Goal: Find specific page/section: Find specific page/section

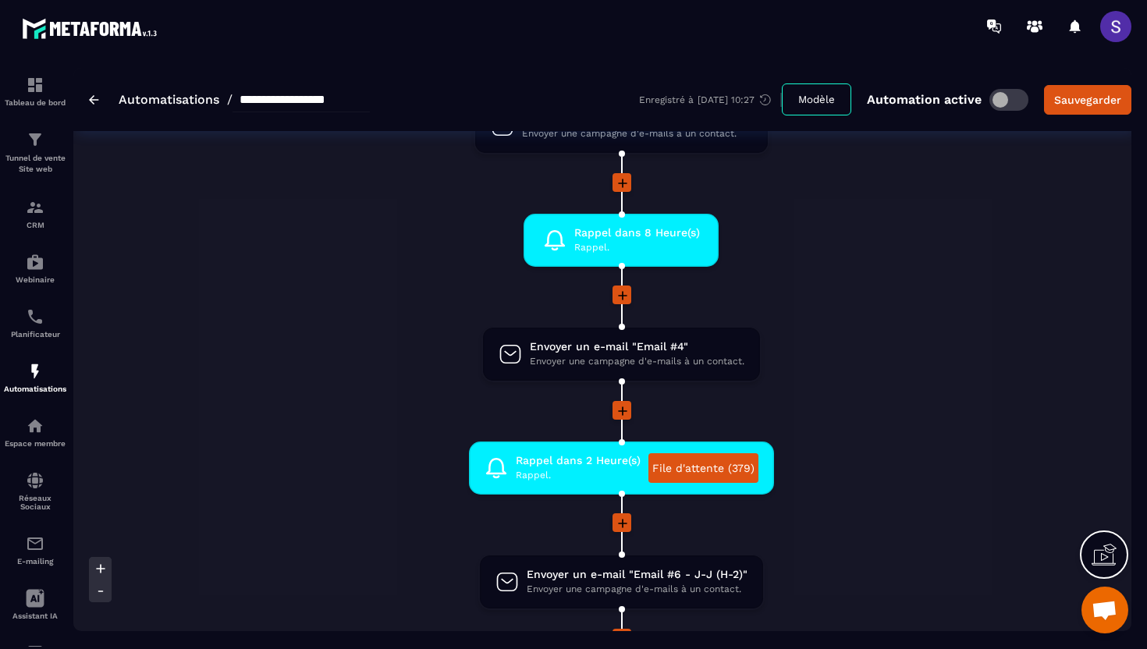
scroll to position [971, 0]
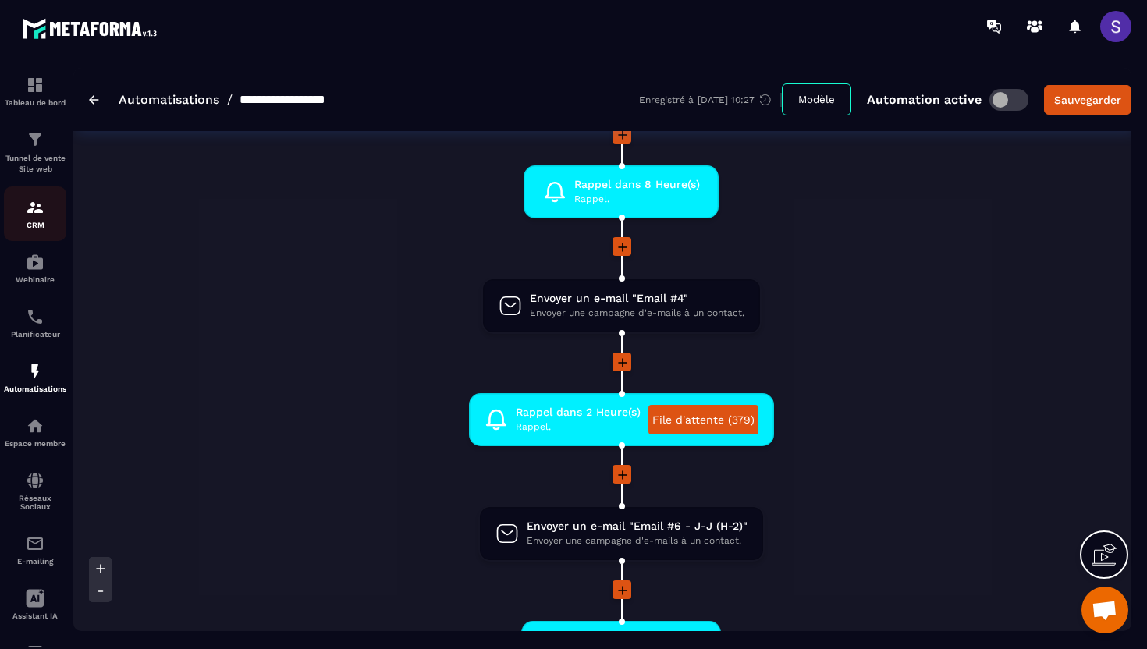
click at [44, 218] on div "CRM" at bounding box center [35, 213] width 62 height 31
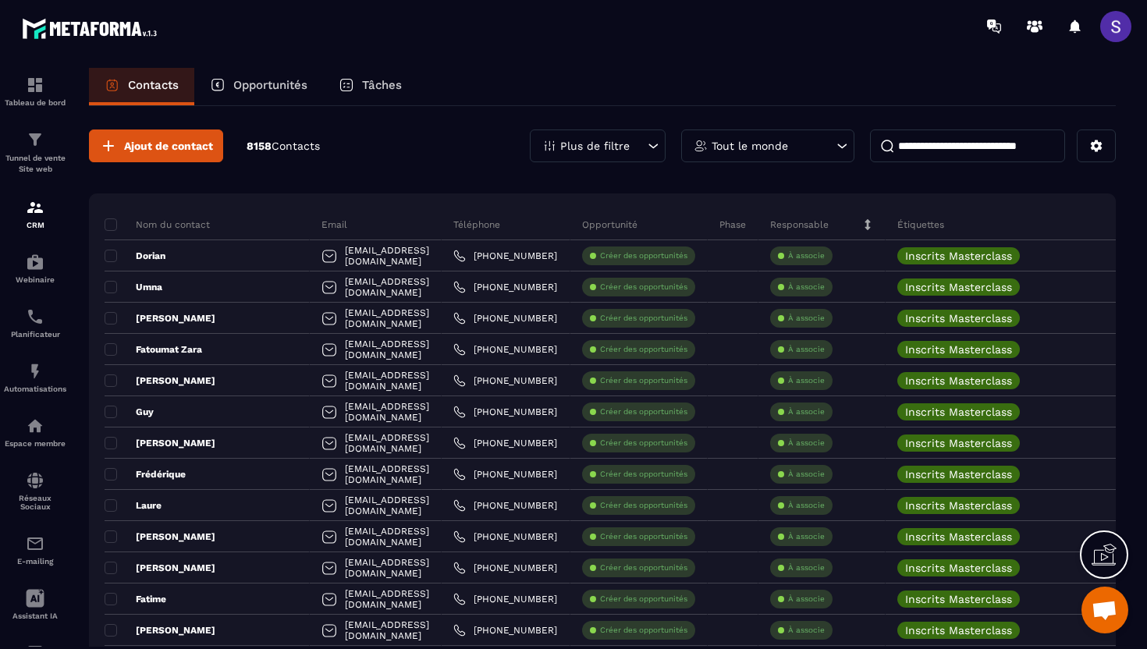
click at [616, 144] on p "Plus de filtre" at bounding box center [594, 145] width 69 height 11
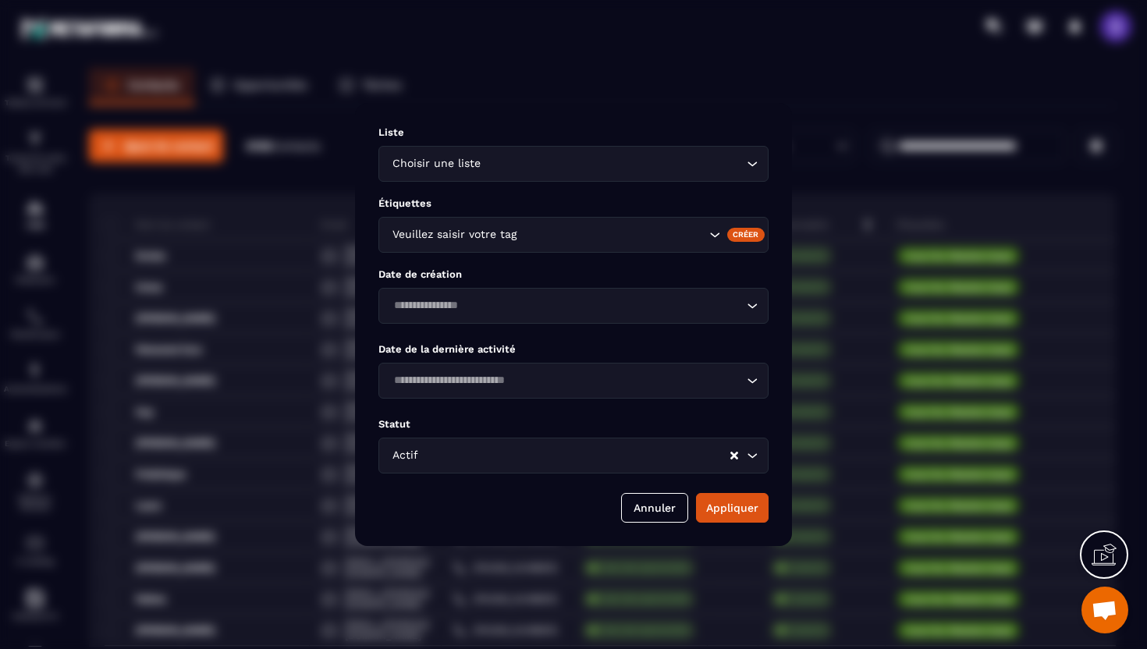
click at [506, 229] on div "Veuillez saisir votre tag" at bounding box center [547, 234] width 320 height 17
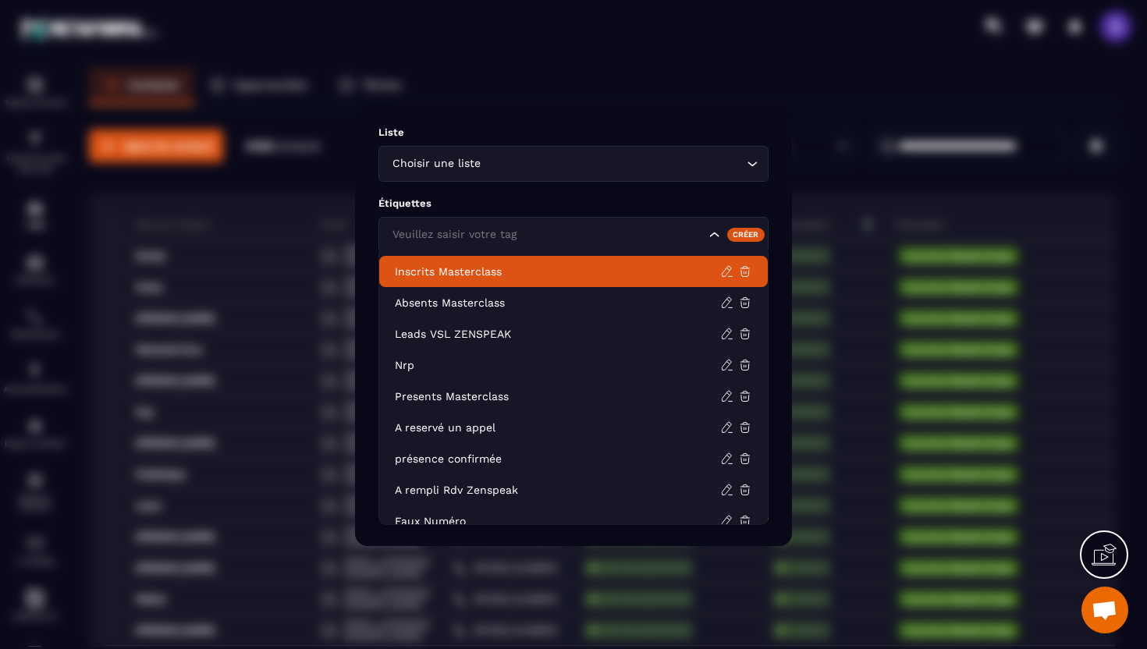
click at [457, 276] on p "Inscrits Masterclass" at bounding box center [557, 272] width 325 height 16
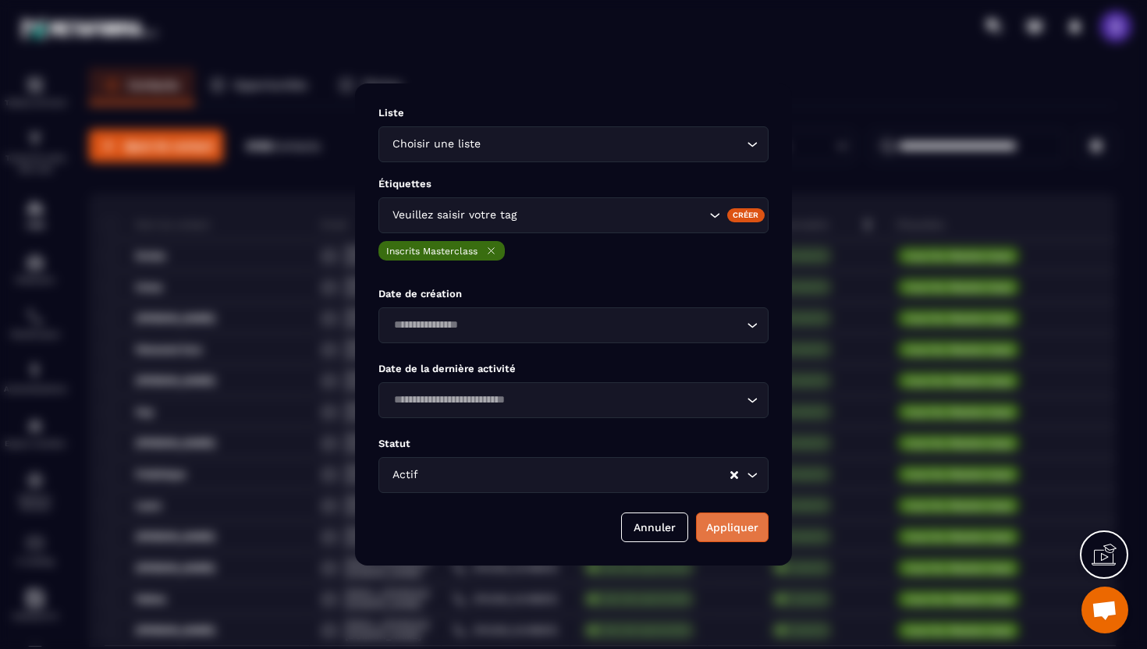
click at [742, 529] on button "Appliquer" at bounding box center [732, 528] width 73 height 30
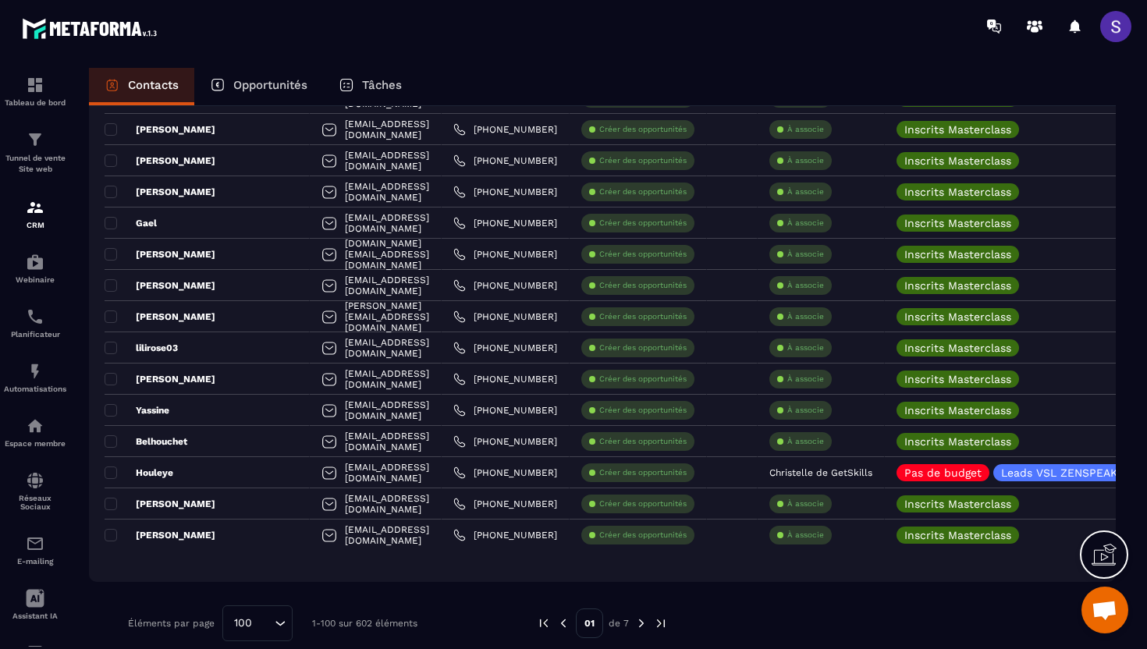
scroll to position [2860, 0]
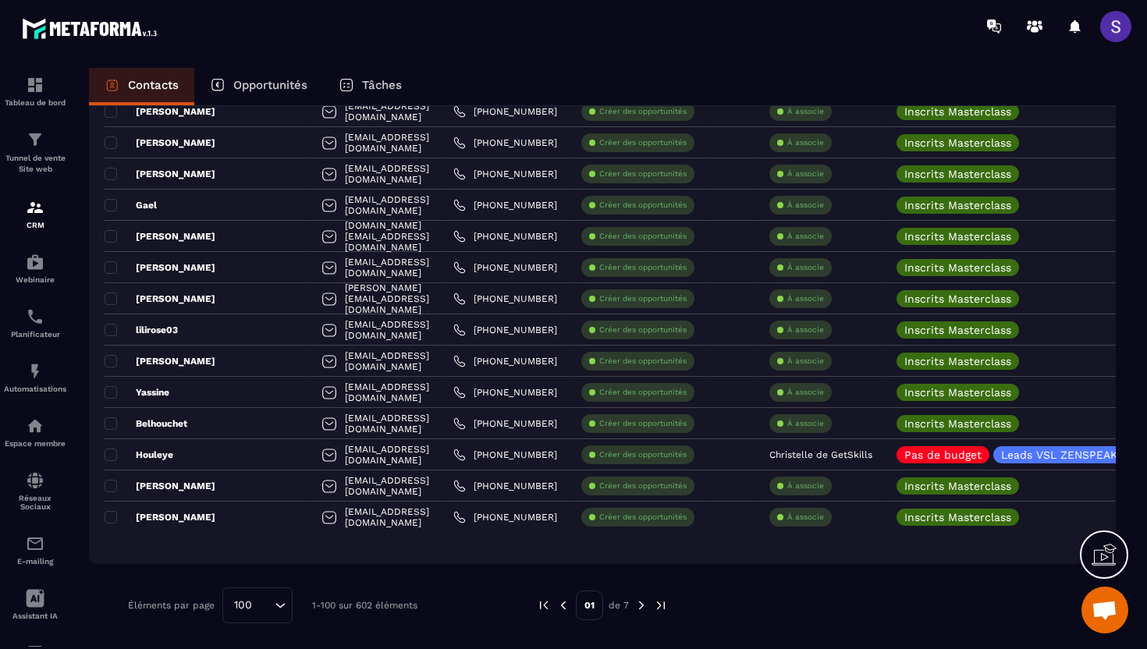
click at [645, 606] on img at bounding box center [641, 606] width 14 height 14
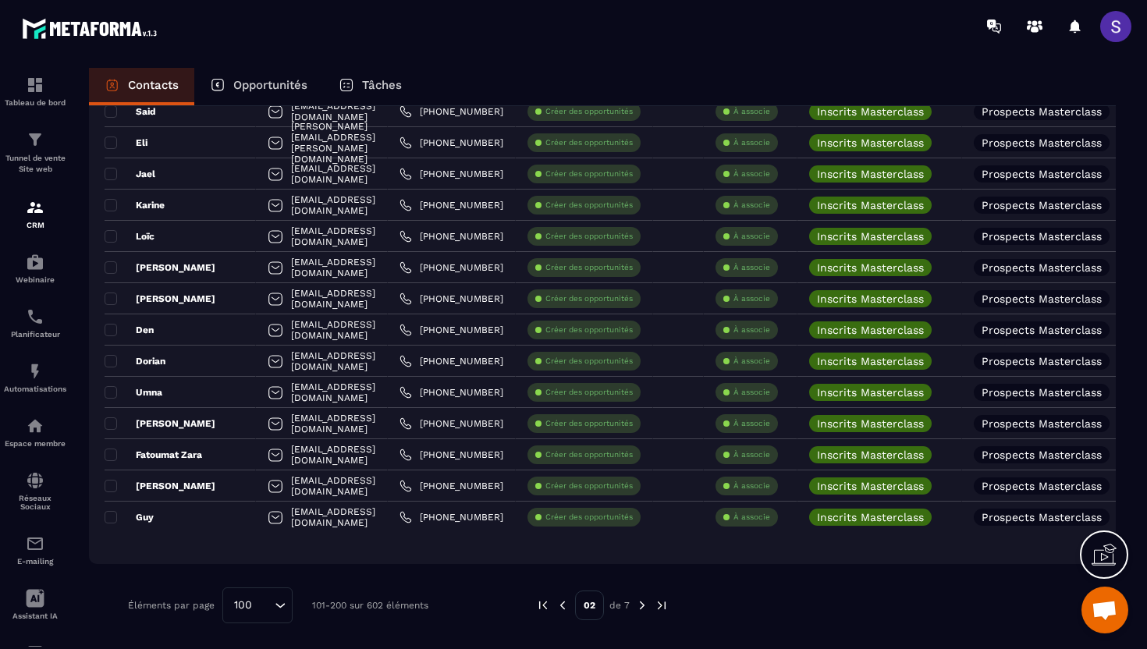
click at [641, 608] on img at bounding box center [642, 606] width 14 height 14
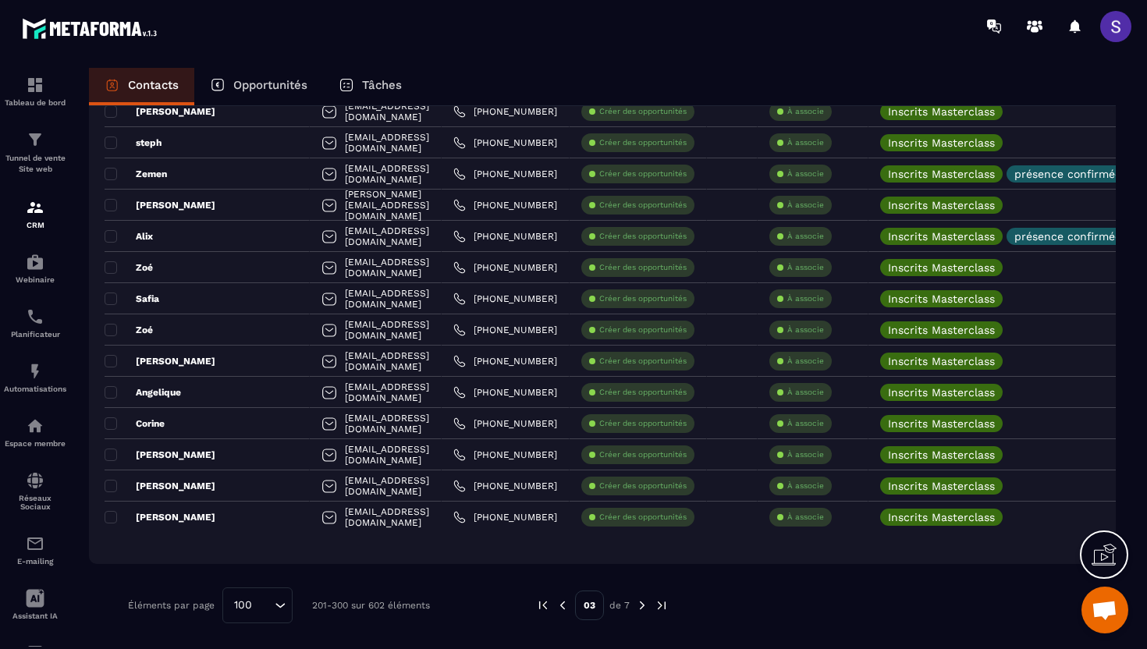
click at [549, 604] on img at bounding box center [543, 606] width 14 height 14
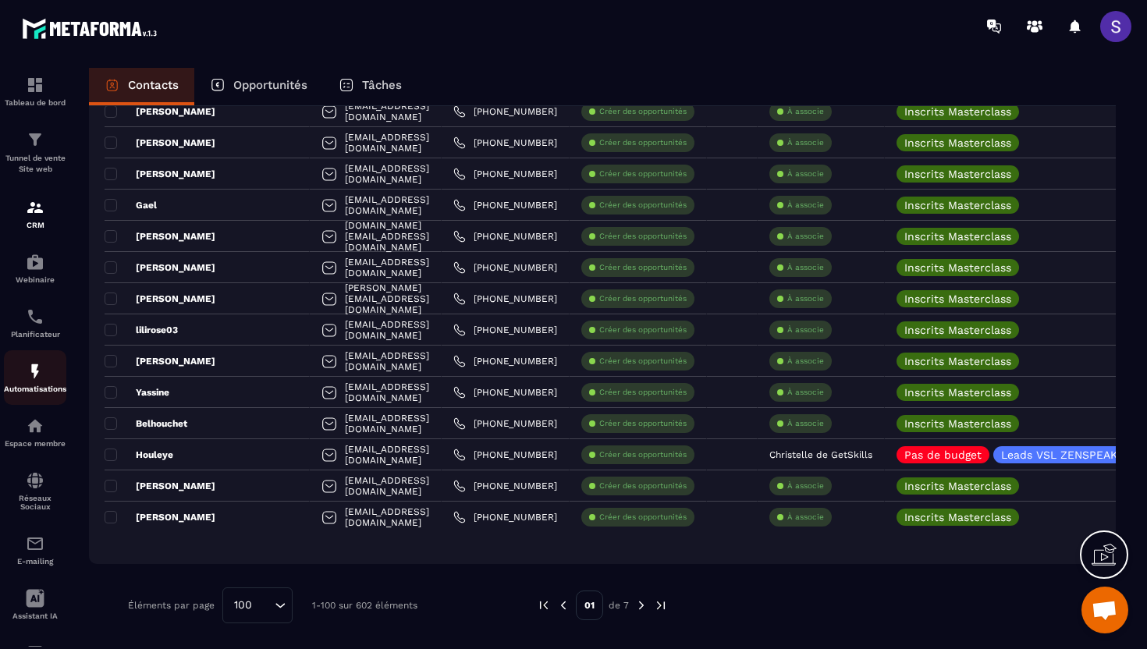
click at [36, 381] on img at bounding box center [35, 371] width 19 height 19
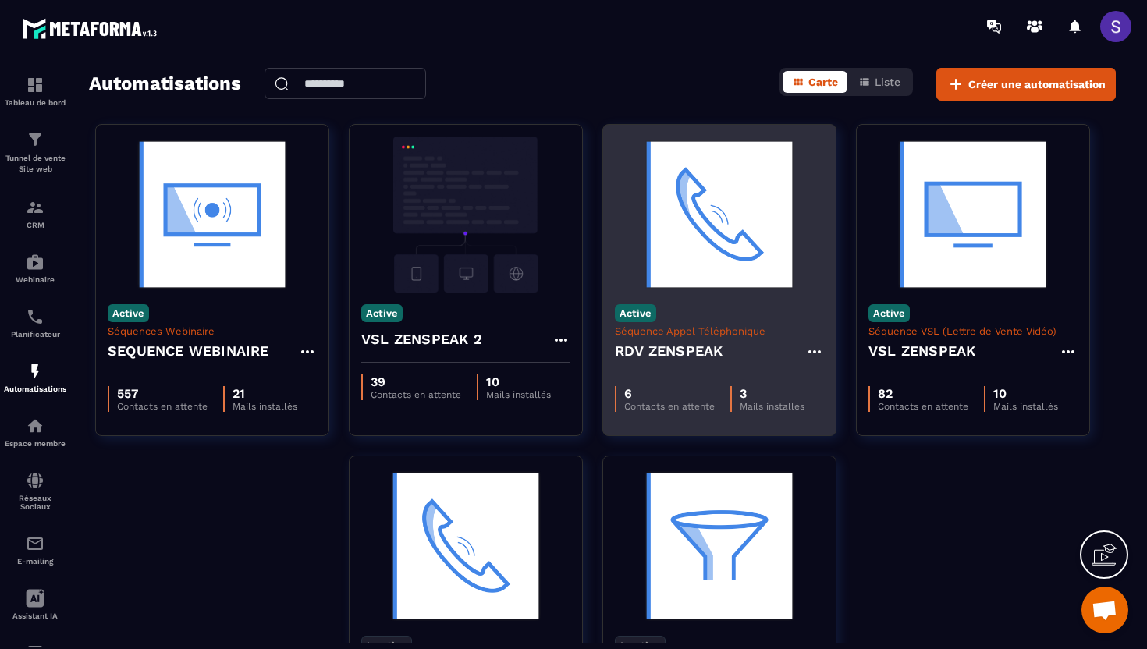
scroll to position [32, 0]
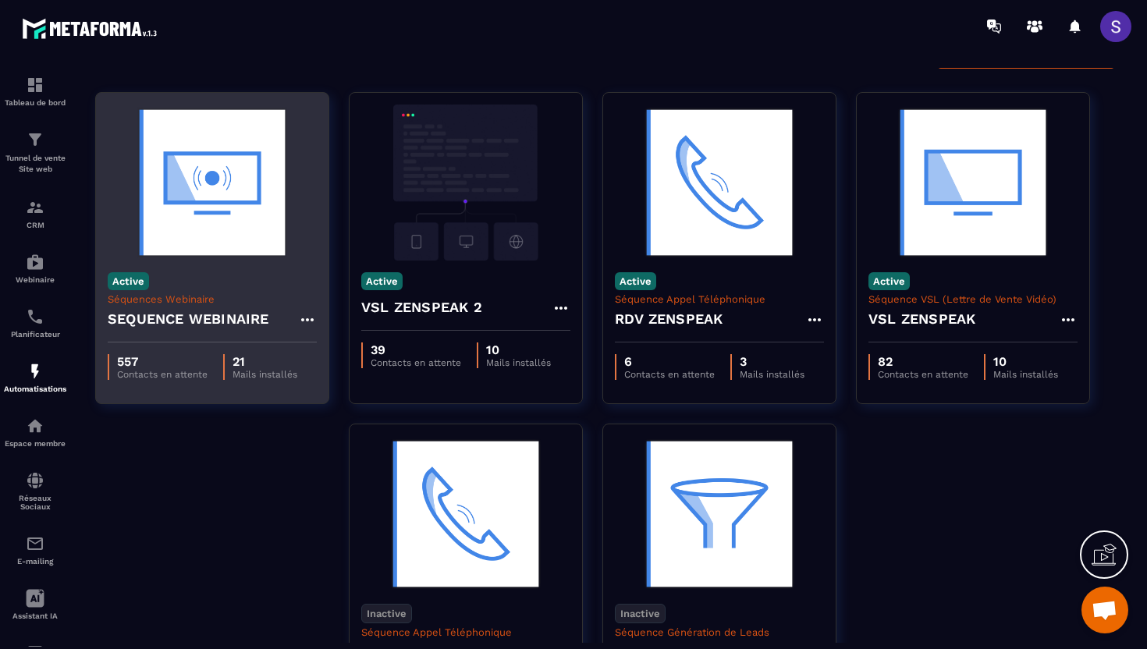
click at [227, 247] on img at bounding box center [212, 183] width 209 height 156
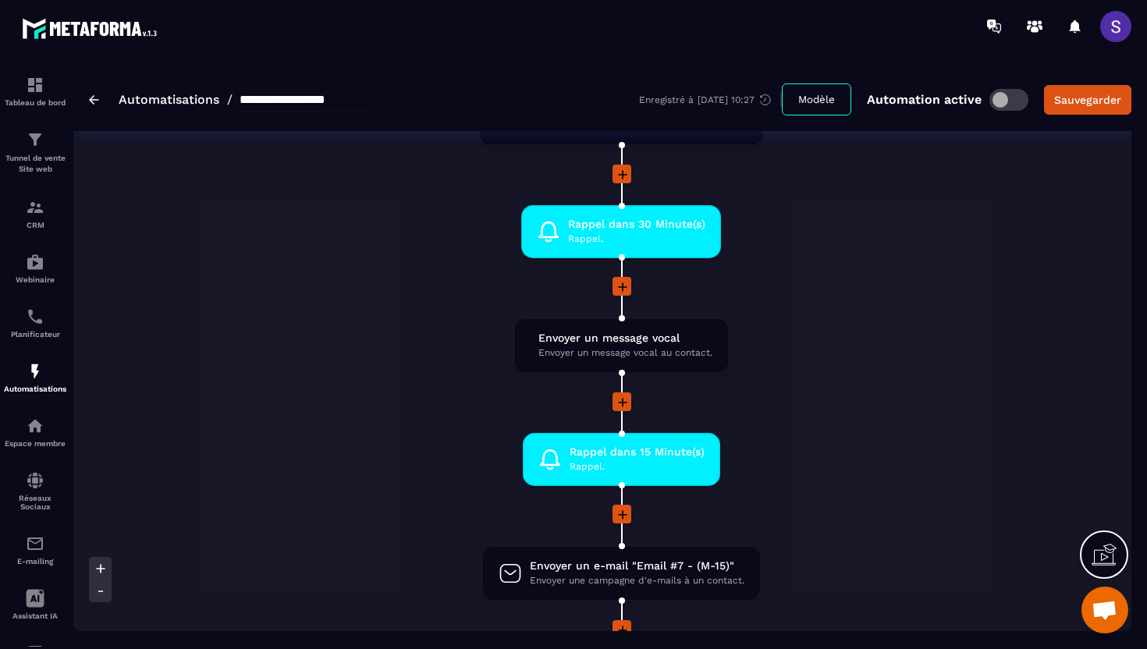
scroll to position [1451, 0]
